Goal: Task Accomplishment & Management: Use online tool/utility

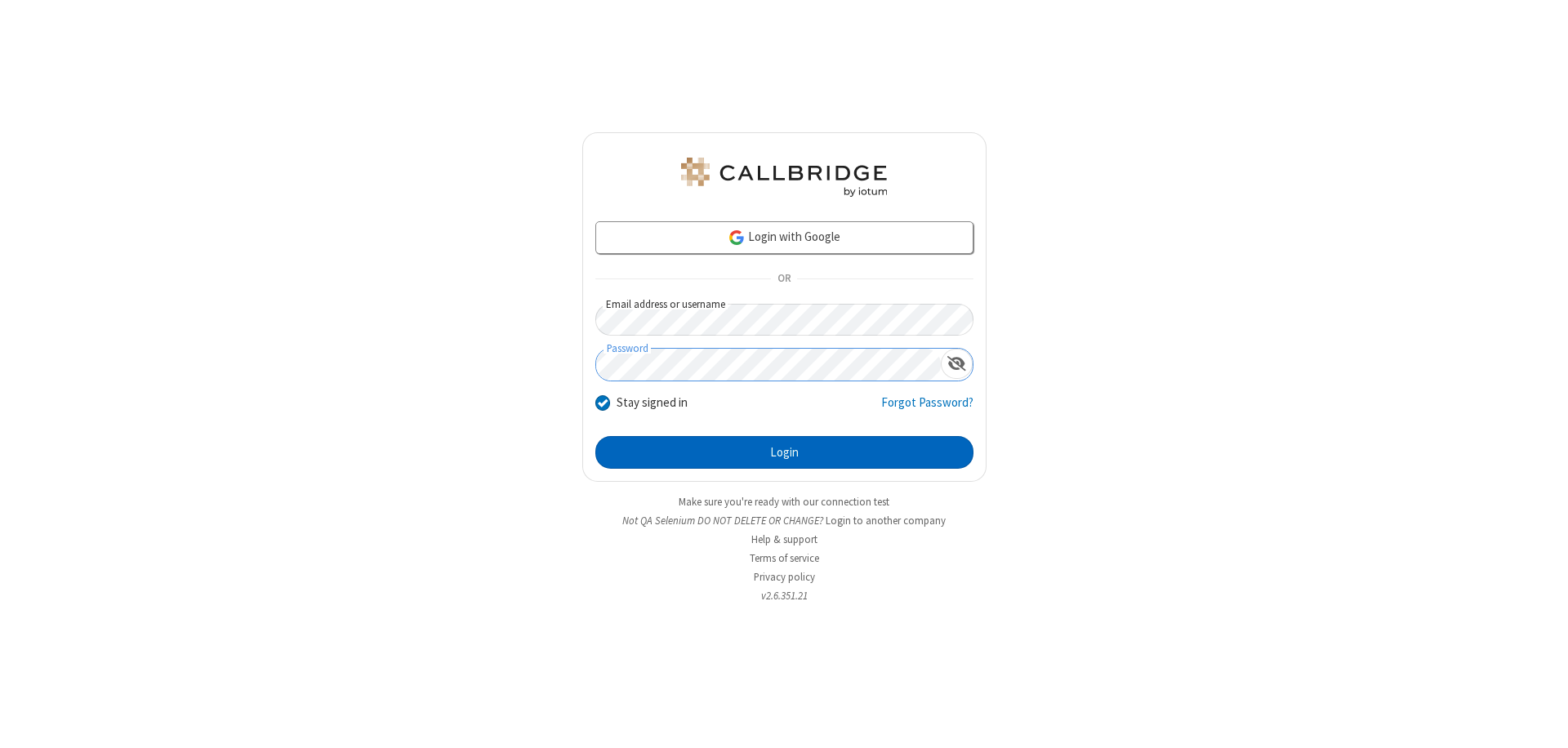
click at [784, 453] on button "Login" at bounding box center [784, 453] width 378 height 33
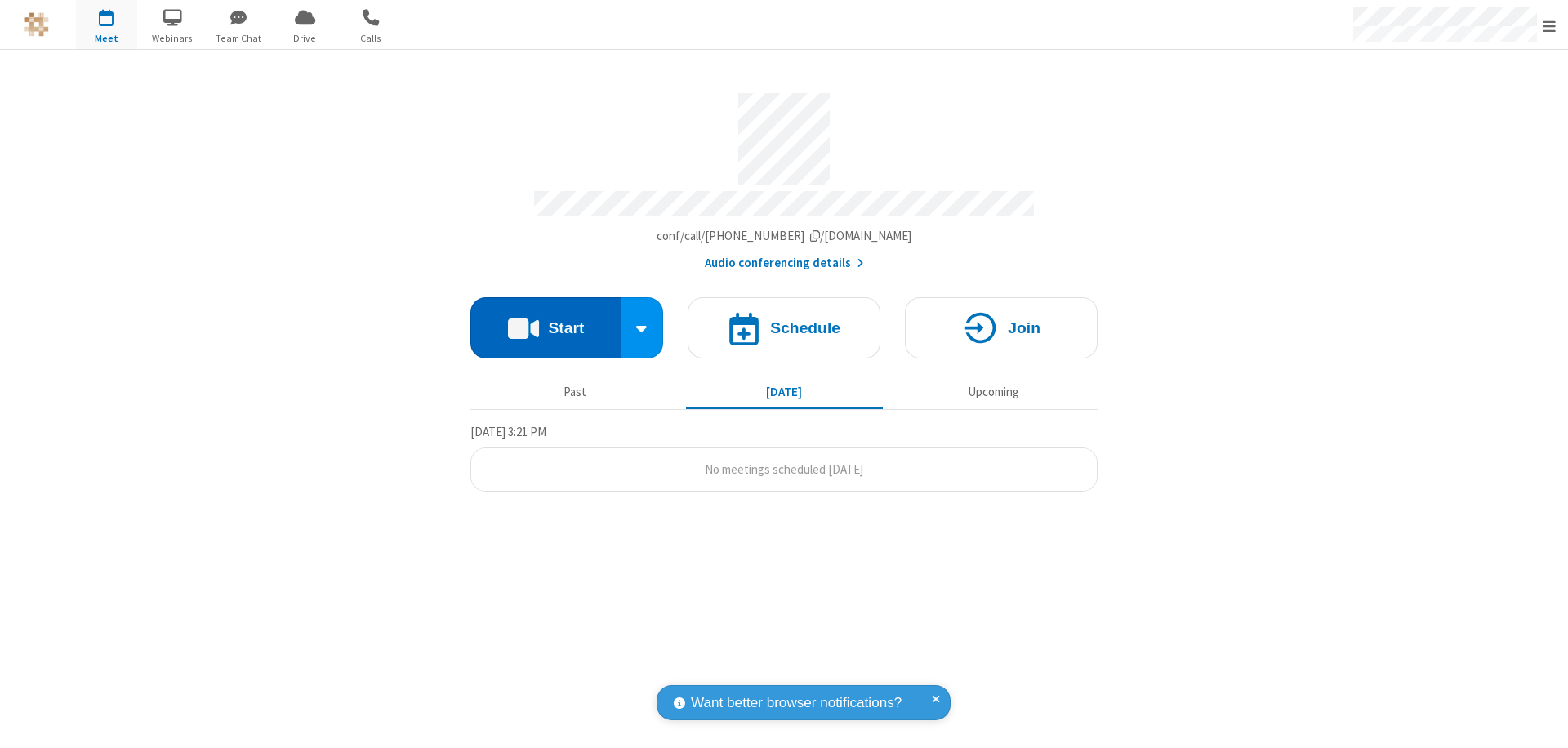
click at [546, 320] on button "Start" at bounding box center [545, 327] width 151 height 61
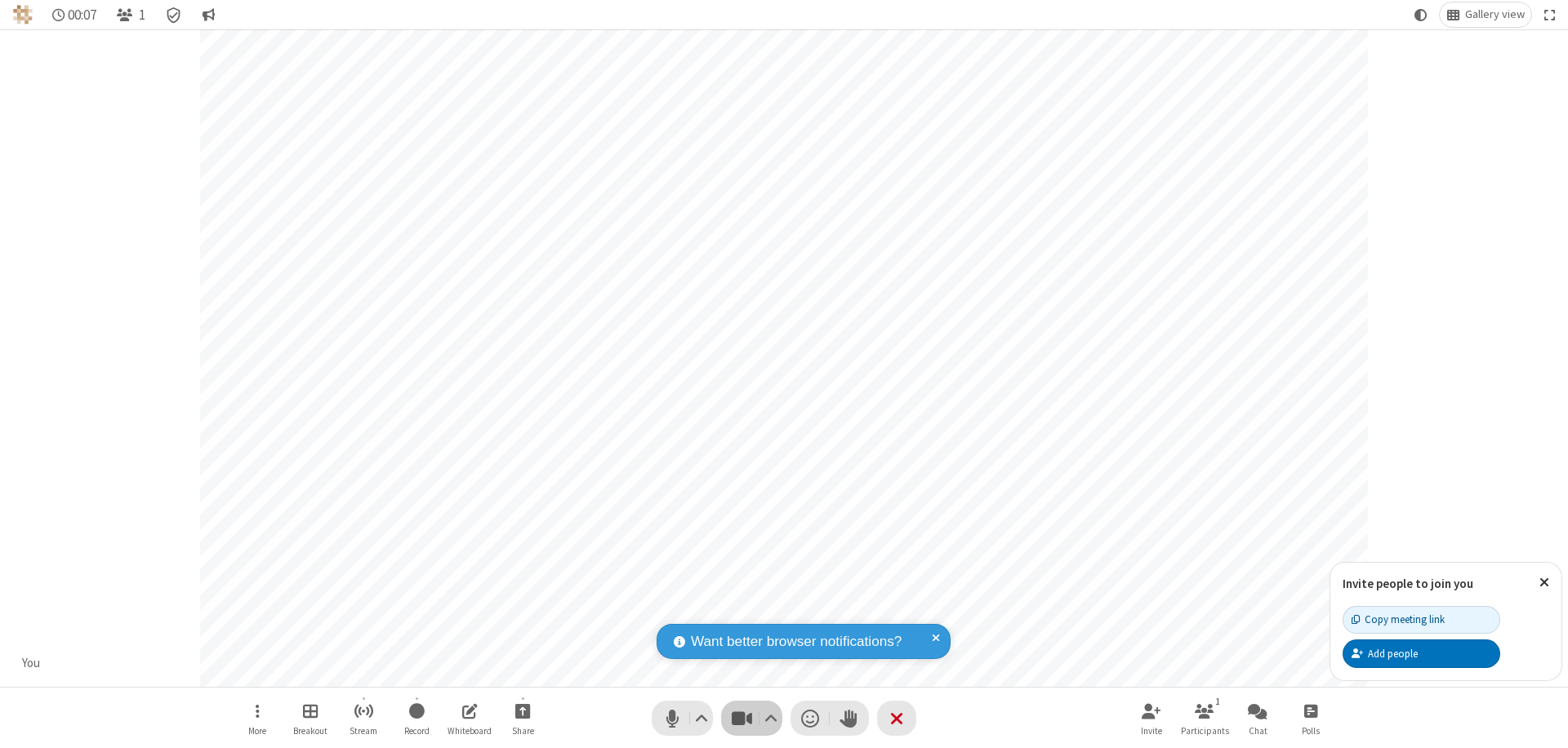
click at [742, 718] on span "Stop video (⌘+Shift+V)" at bounding box center [742, 718] width 25 height 24
click at [742, 718] on span "Start video (⌘+Shift+V)" at bounding box center [742, 718] width 25 height 24
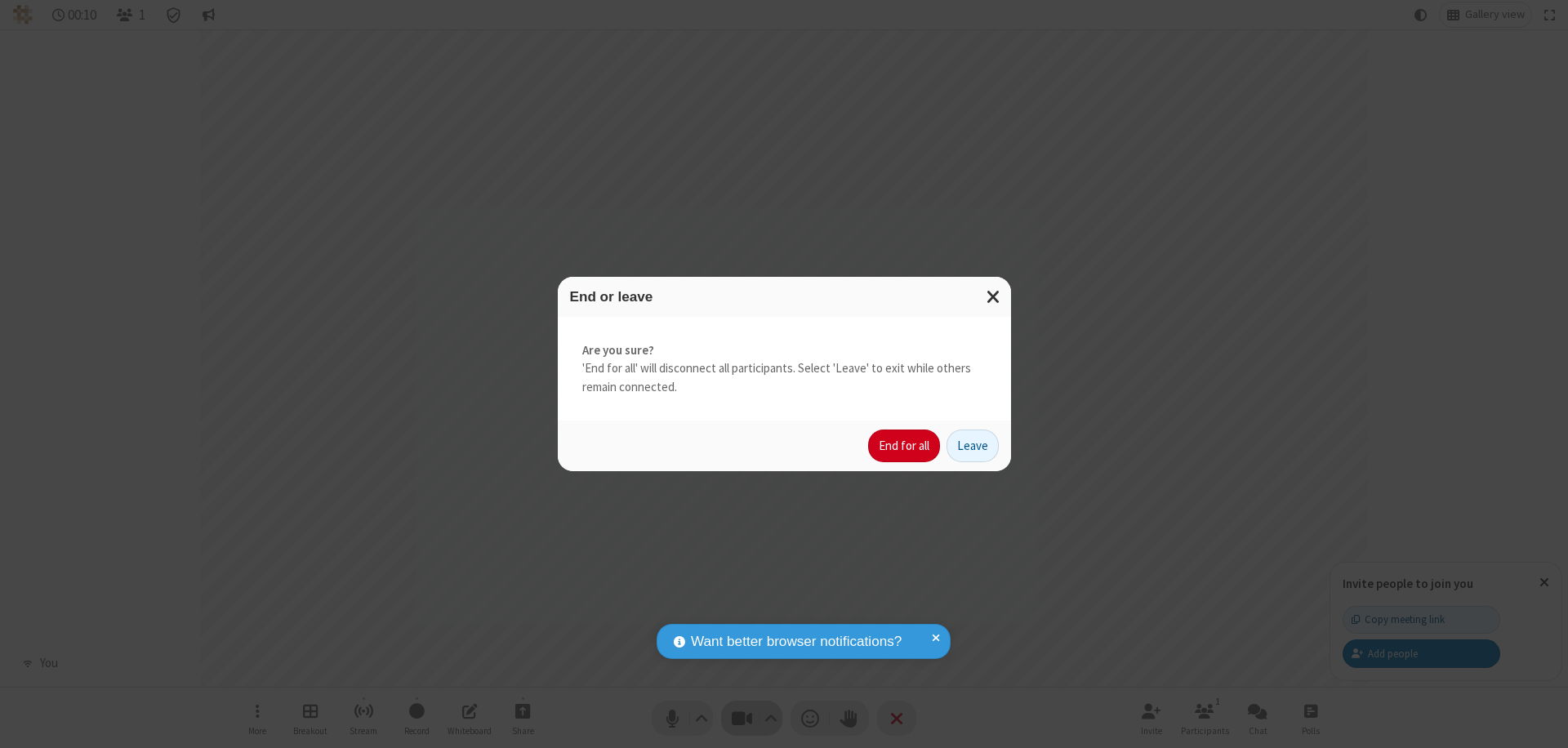
click at [905, 446] on button "End for all" at bounding box center [904, 445] width 72 height 33
